Goal: Information Seeking & Learning: Understand process/instructions

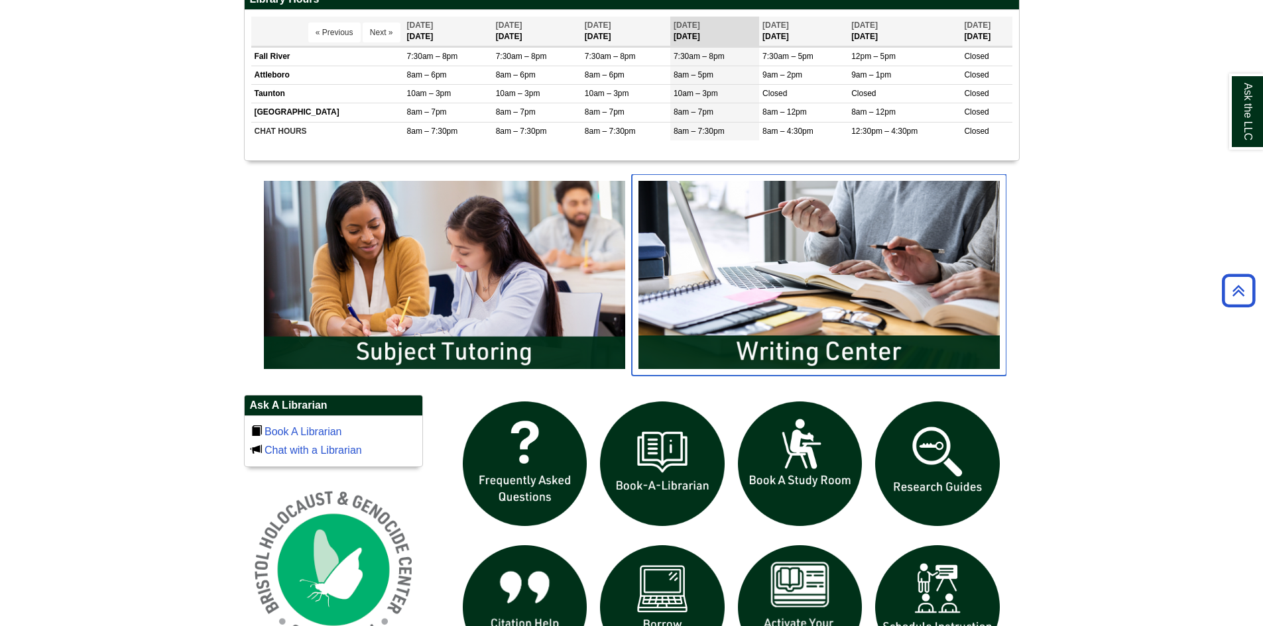
click at [814, 323] on img "slideshow" at bounding box center [819, 275] width 375 height 202
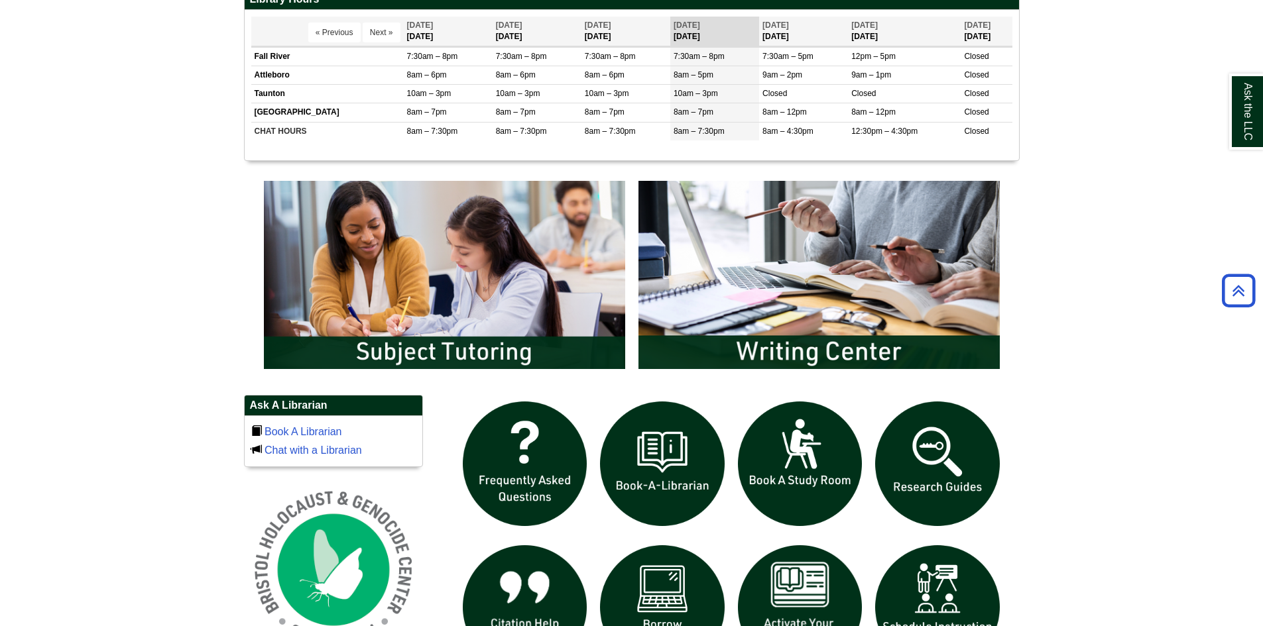
click at [1182, 447] on body "Skip to Main Content Toggle navigation Home Access Services Access Services Pol…" at bounding box center [631, 268] width 1263 height 1694
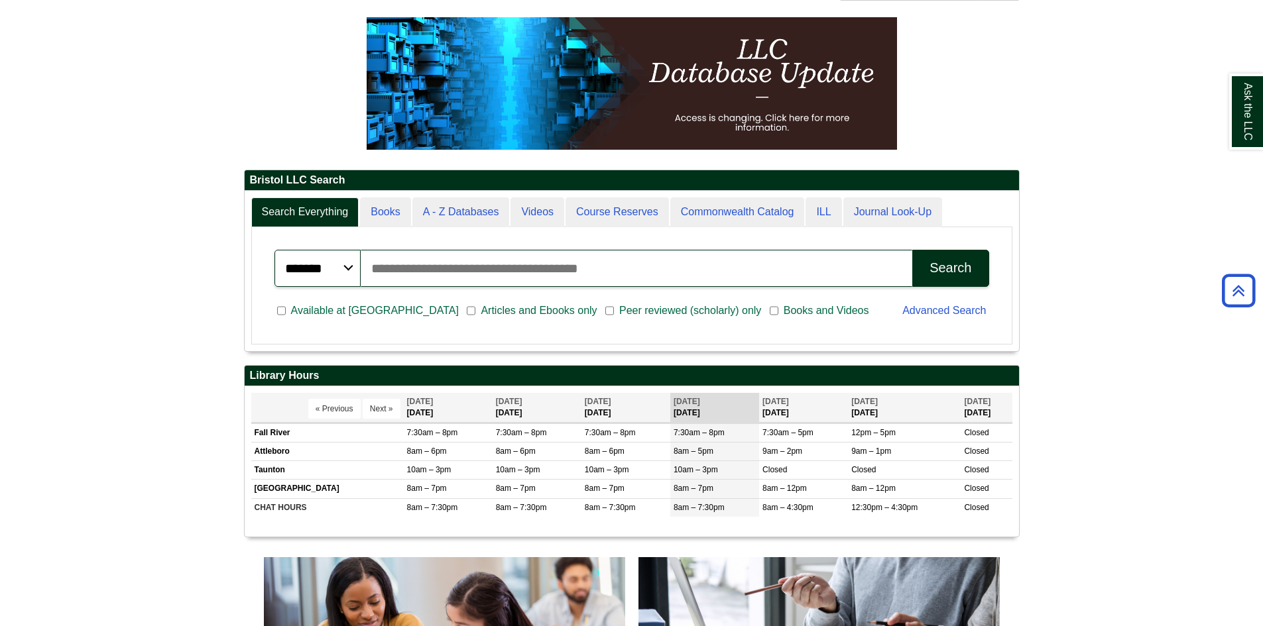
scroll to position [74, 0]
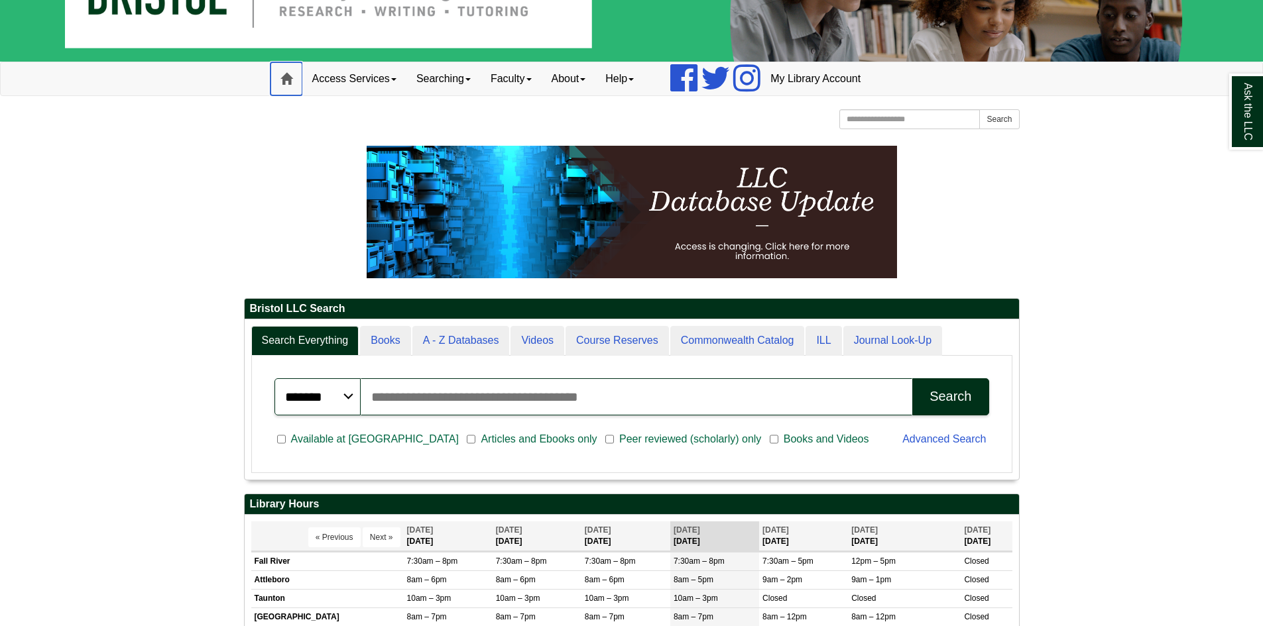
drag, startPoint x: 286, startPoint y: 72, endPoint x: 286, endPoint y: 90, distance: 18.6
click at [286, 73] on span at bounding box center [286, 79] width 12 height 12
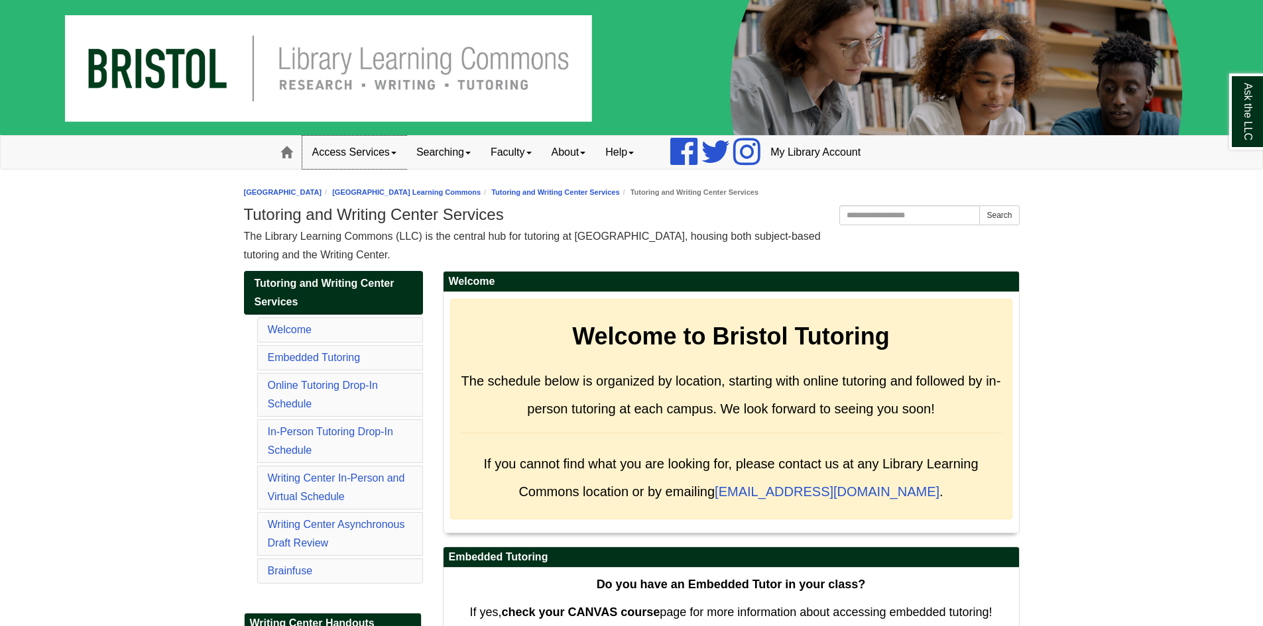
click at [387, 154] on link "Access Services" at bounding box center [354, 152] width 104 height 33
click at [343, 181] on link "Access Services Policy" at bounding box center [372, 180] width 138 height 15
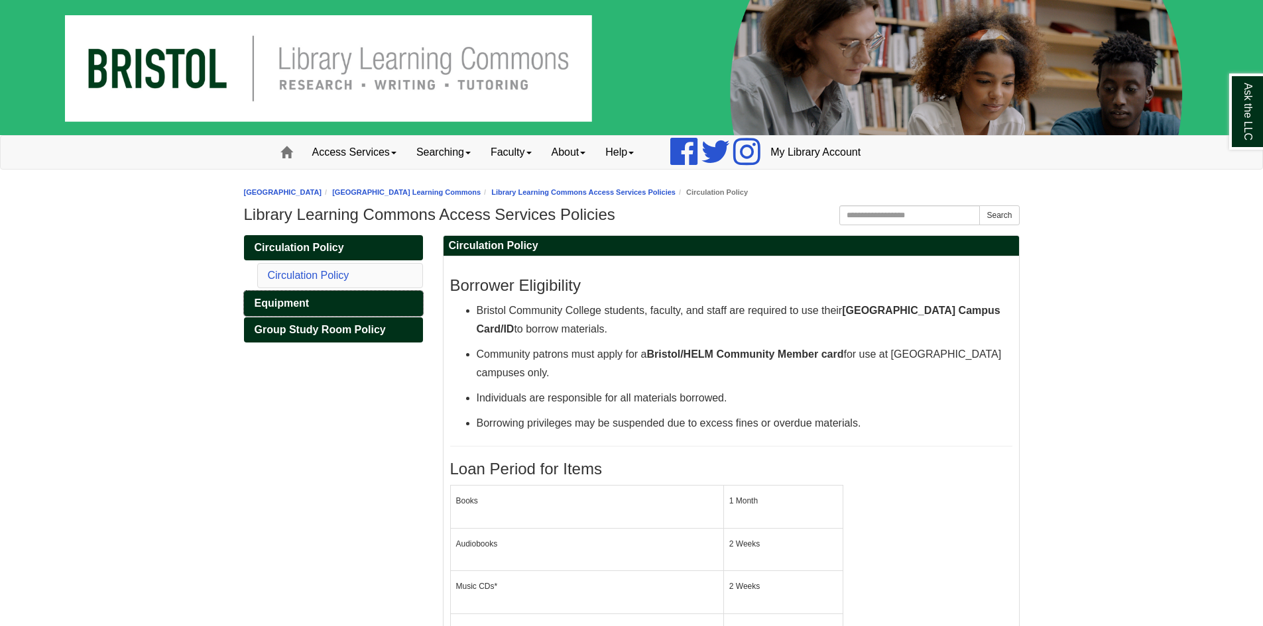
click at [284, 299] on span "Equipment" at bounding box center [282, 303] width 55 height 11
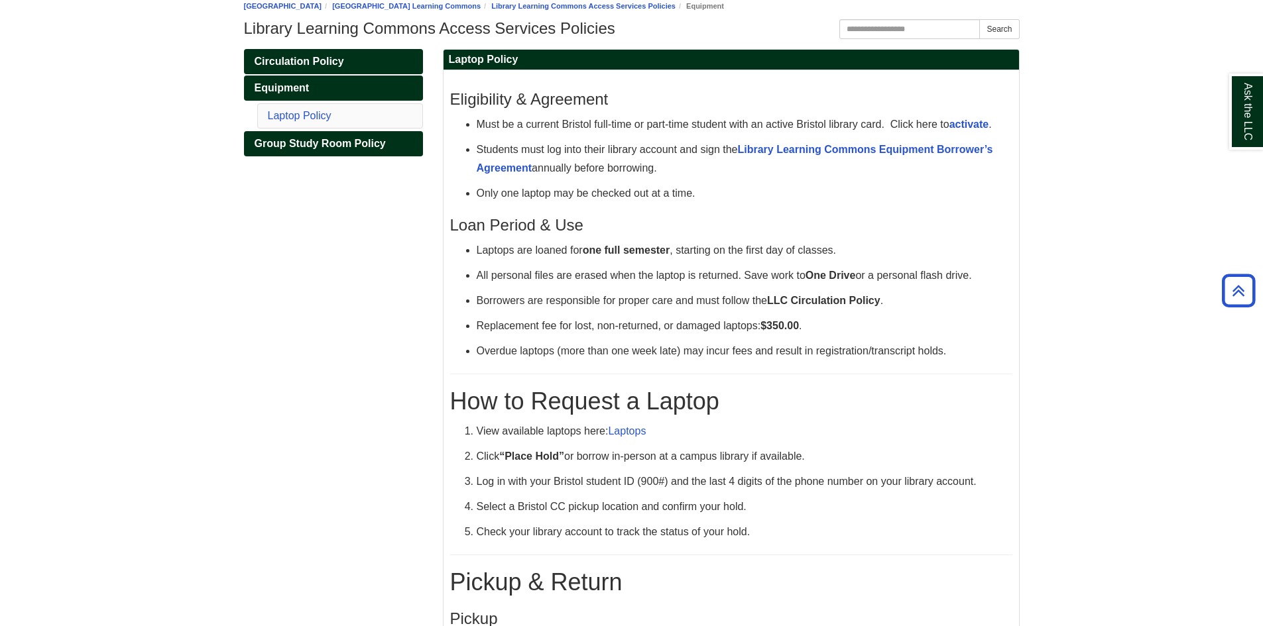
scroll to position [175, 0]
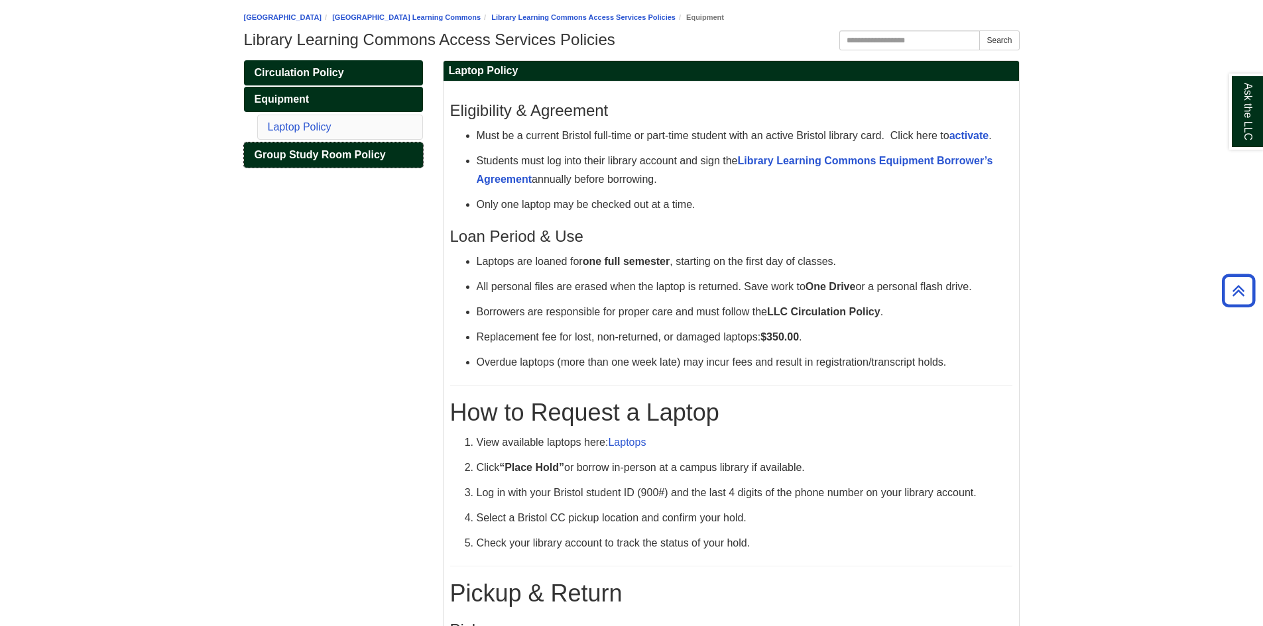
click at [324, 154] on span "Group Study Room Policy" at bounding box center [320, 154] width 131 height 11
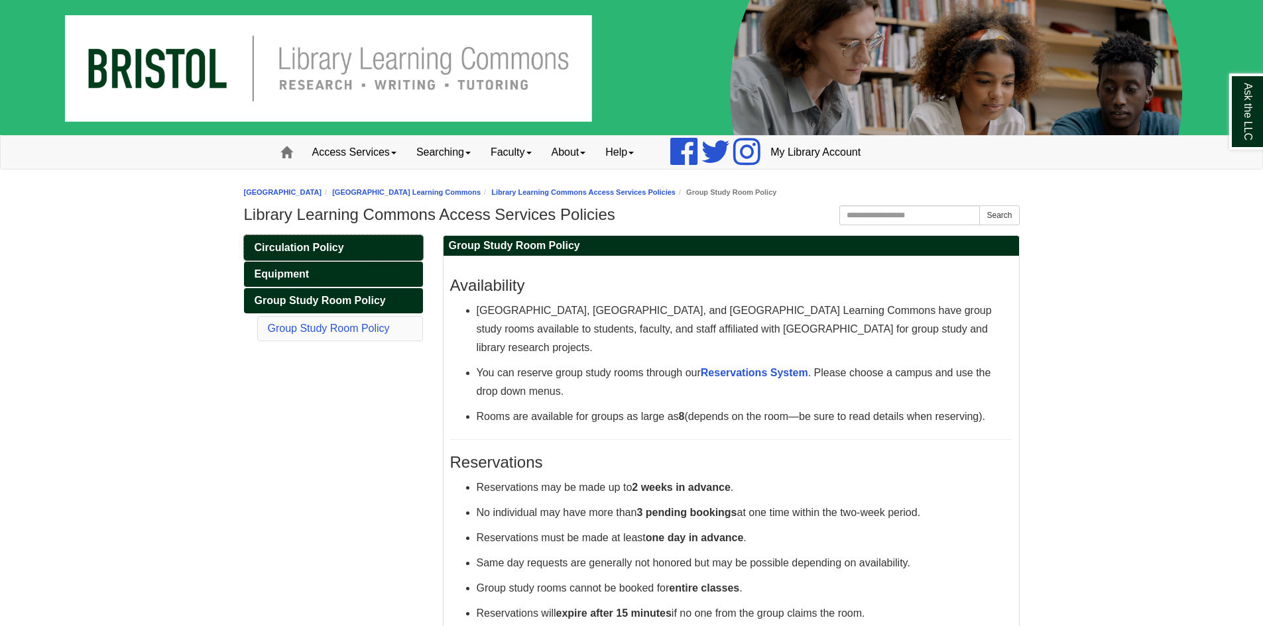
click at [304, 244] on span "Circulation Policy" at bounding box center [299, 247] width 89 height 11
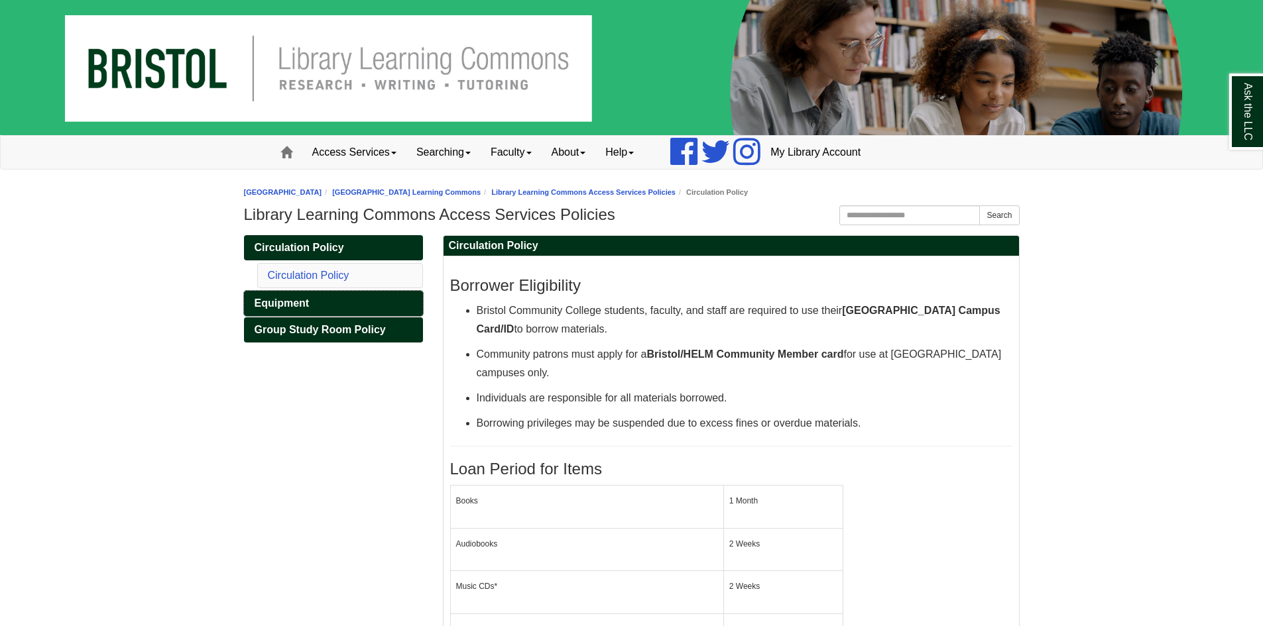
click at [297, 300] on span "Equipment" at bounding box center [282, 303] width 55 height 11
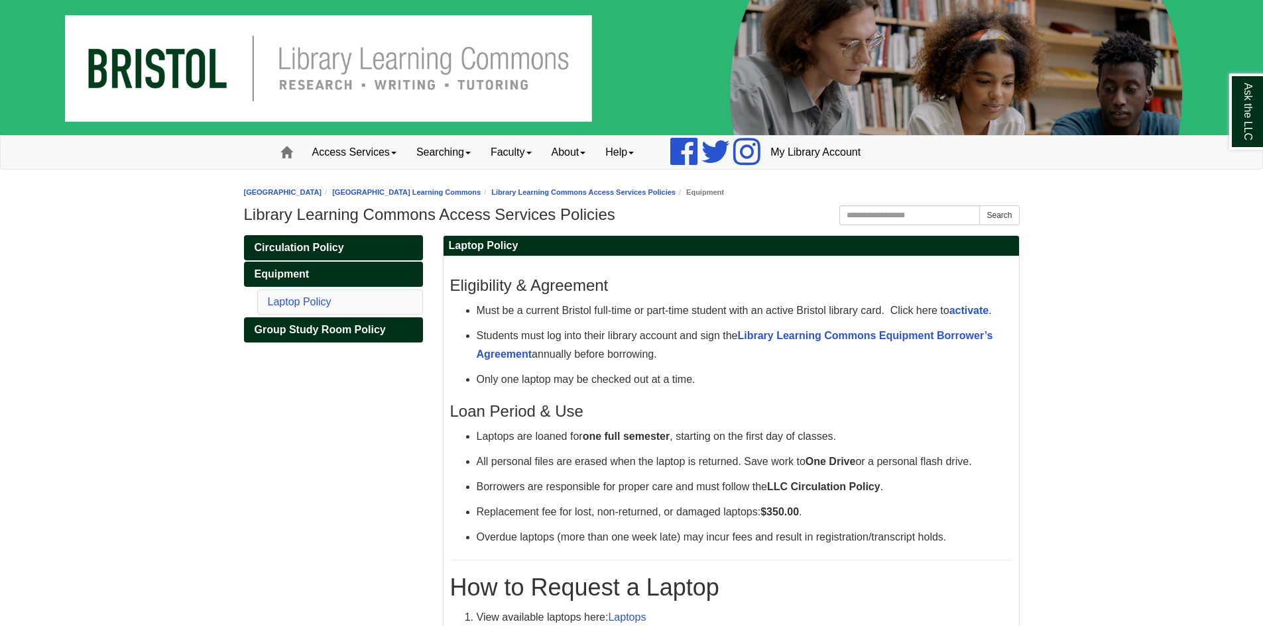
scroll to position [66, 0]
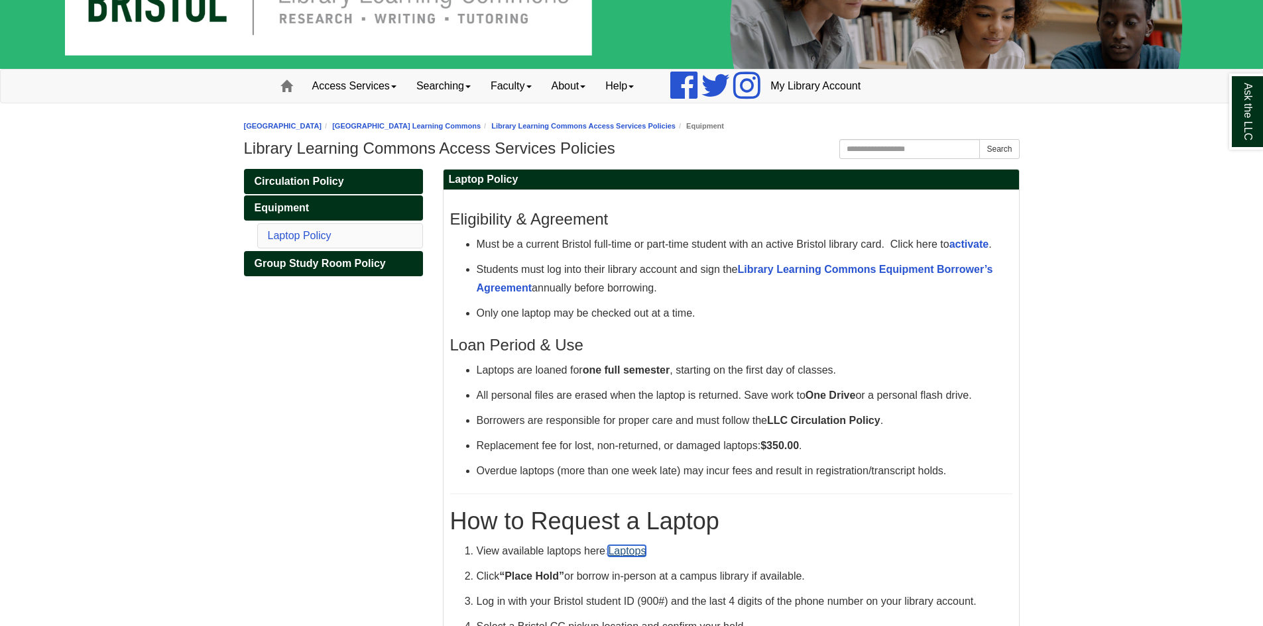
click at [626, 552] on link "Laptops" at bounding box center [627, 551] width 38 height 11
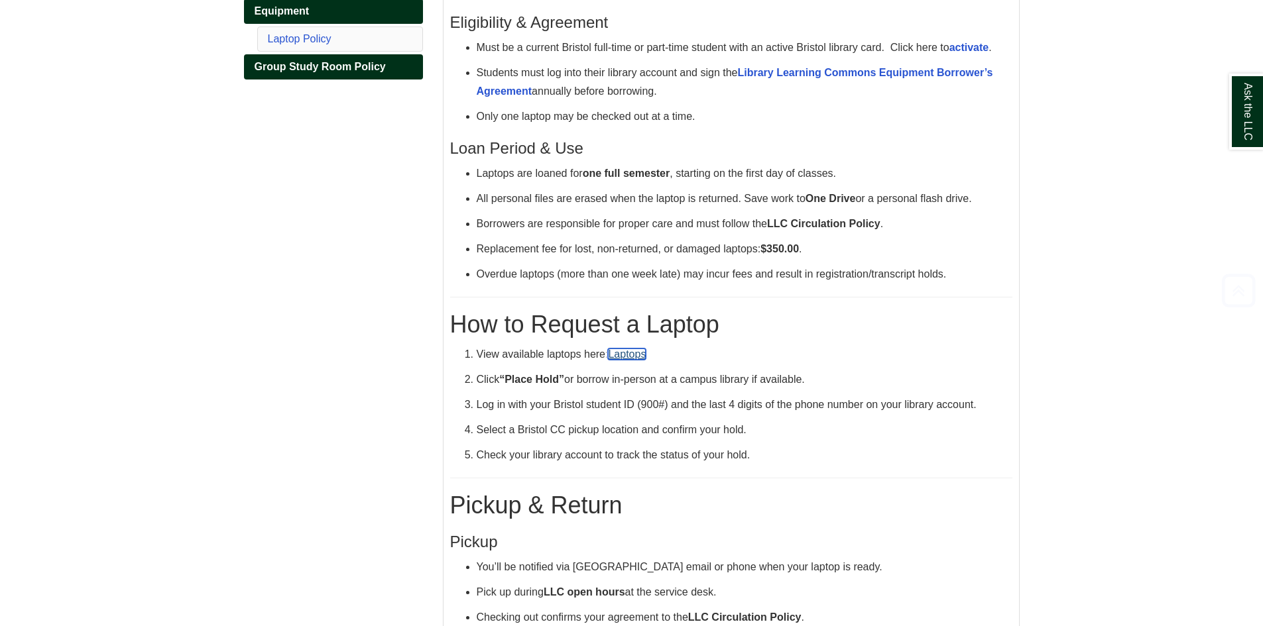
scroll to position [265, 0]
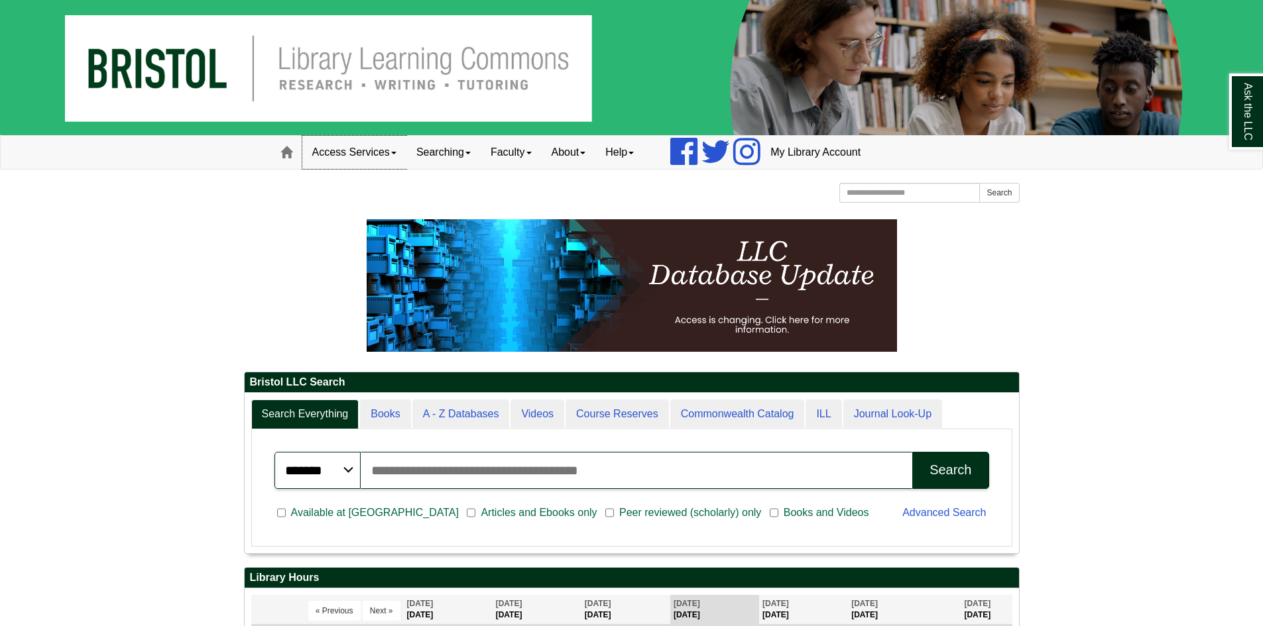
click at [371, 148] on link "Access Services" at bounding box center [354, 152] width 104 height 33
click at [367, 178] on link "Access Services Policy" at bounding box center [372, 180] width 138 height 15
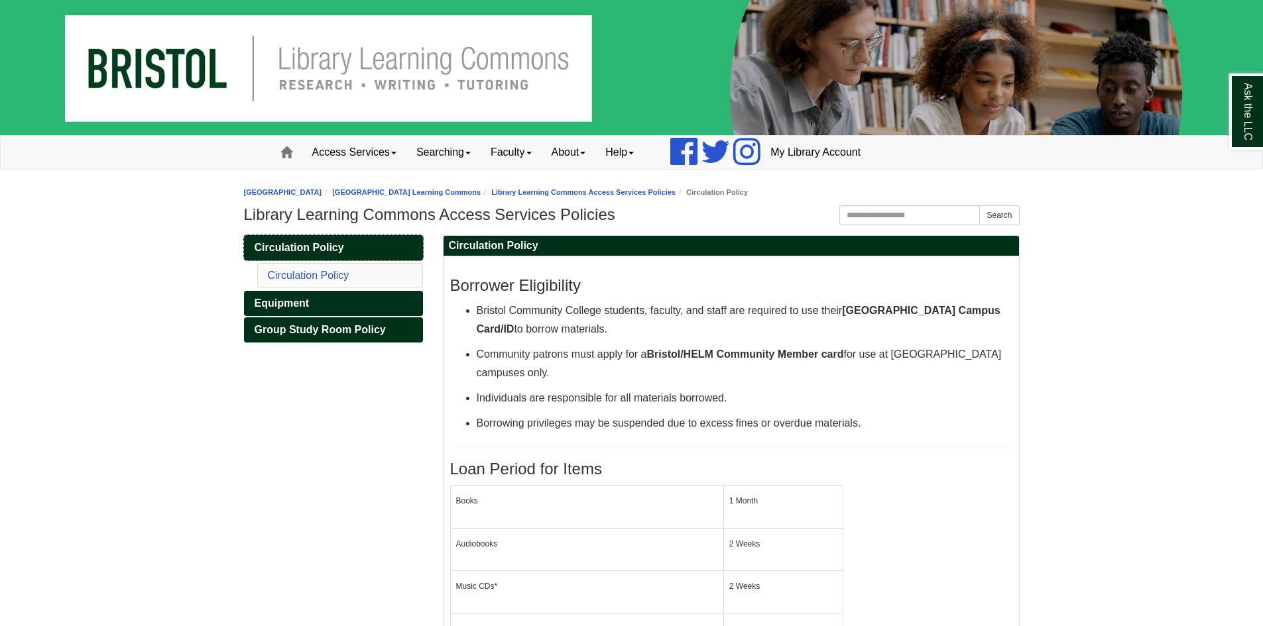
click at [295, 246] on span "Circulation Policy" at bounding box center [299, 247] width 89 height 11
click at [293, 303] on span "Equipment" at bounding box center [282, 303] width 55 height 11
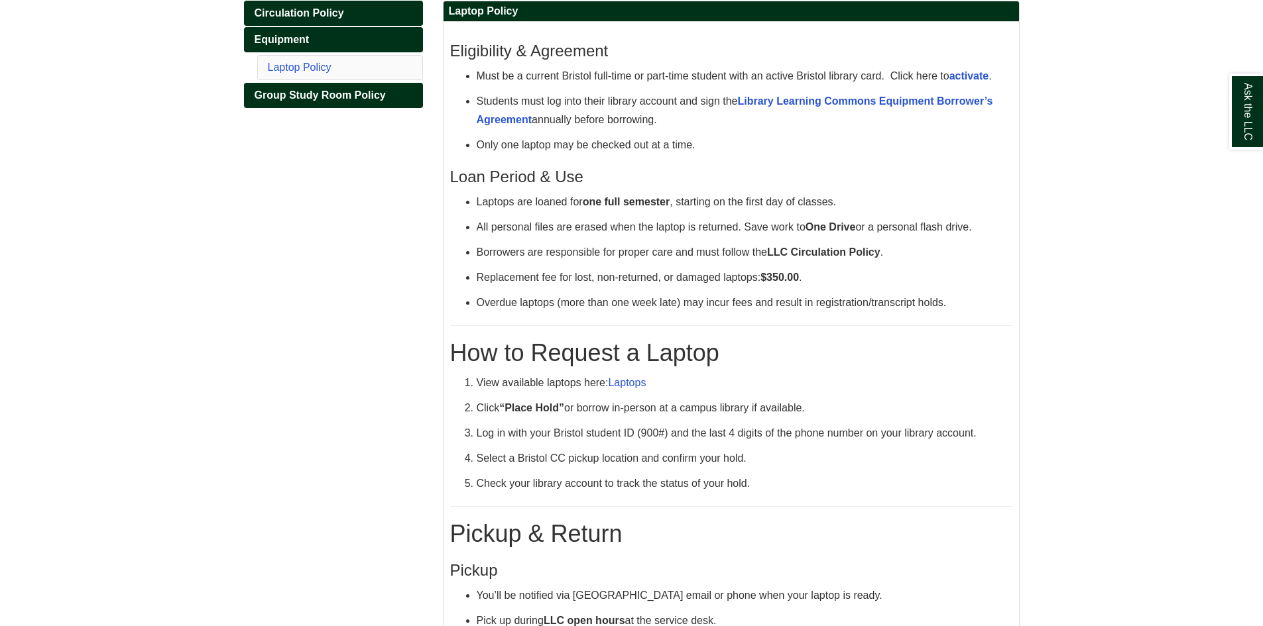
scroll to position [331, 0]
